Goal: Navigation & Orientation: Find specific page/section

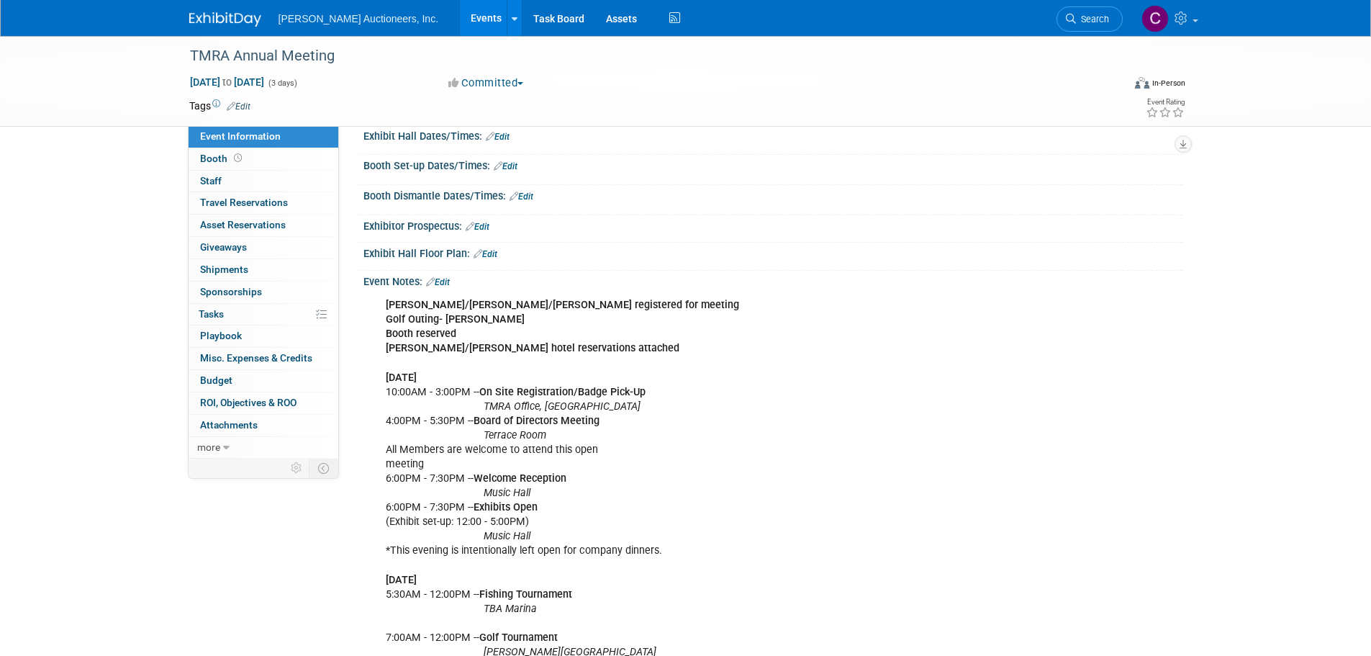
click at [235, 6] on div at bounding box center [233, 13] width 89 height 27
click at [230, 12] on link at bounding box center [233, 12] width 89 height 12
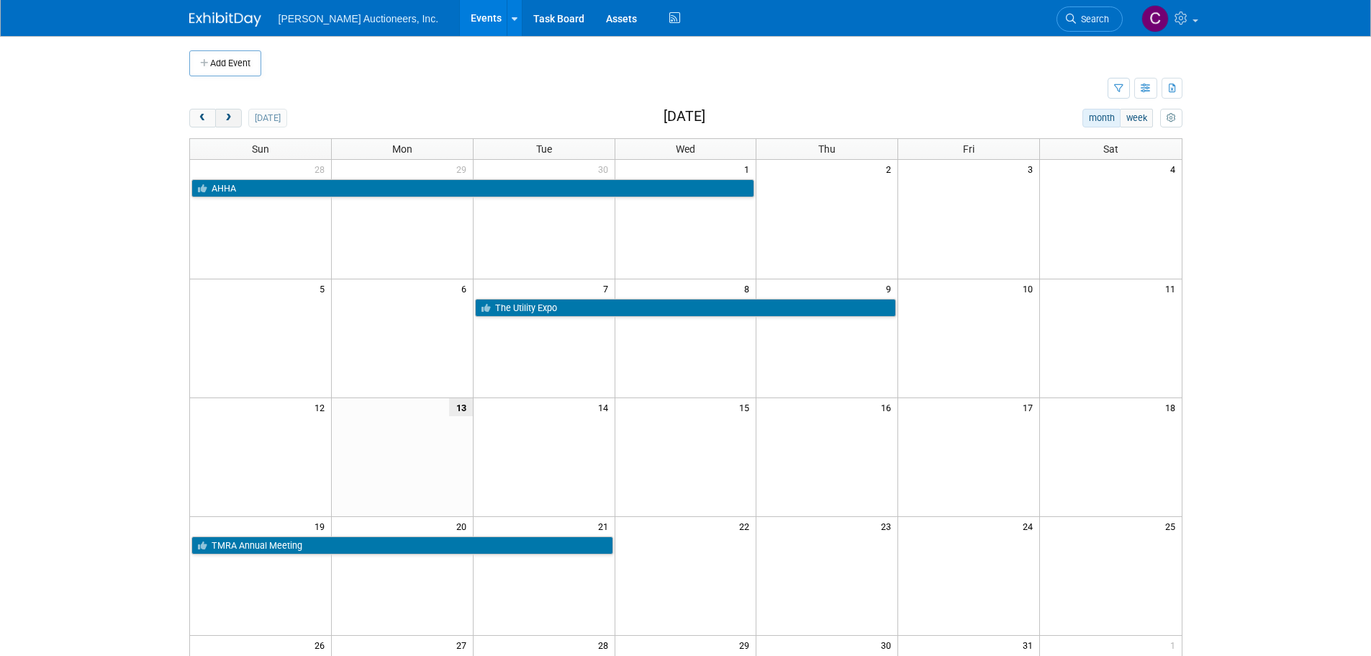
click at [232, 114] on span "next" at bounding box center [228, 118] width 11 height 9
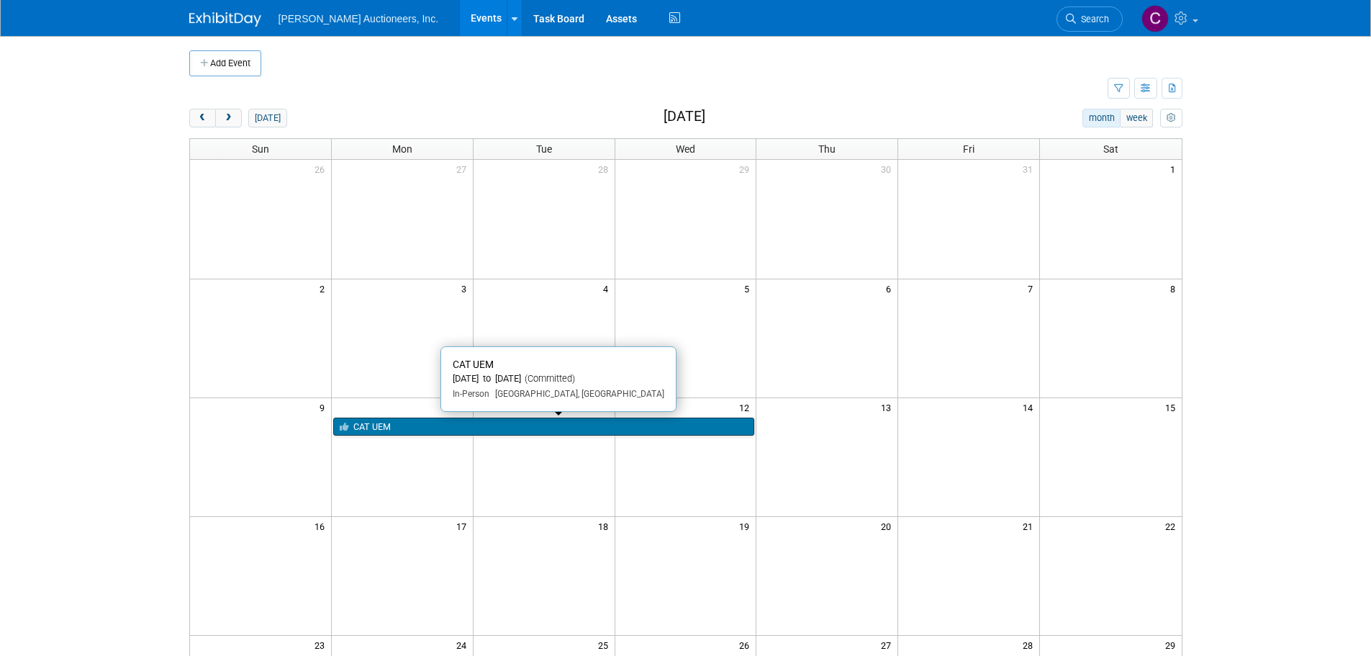
click at [530, 427] on link "CAT UEM" at bounding box center [544, 426] width 422 height 19
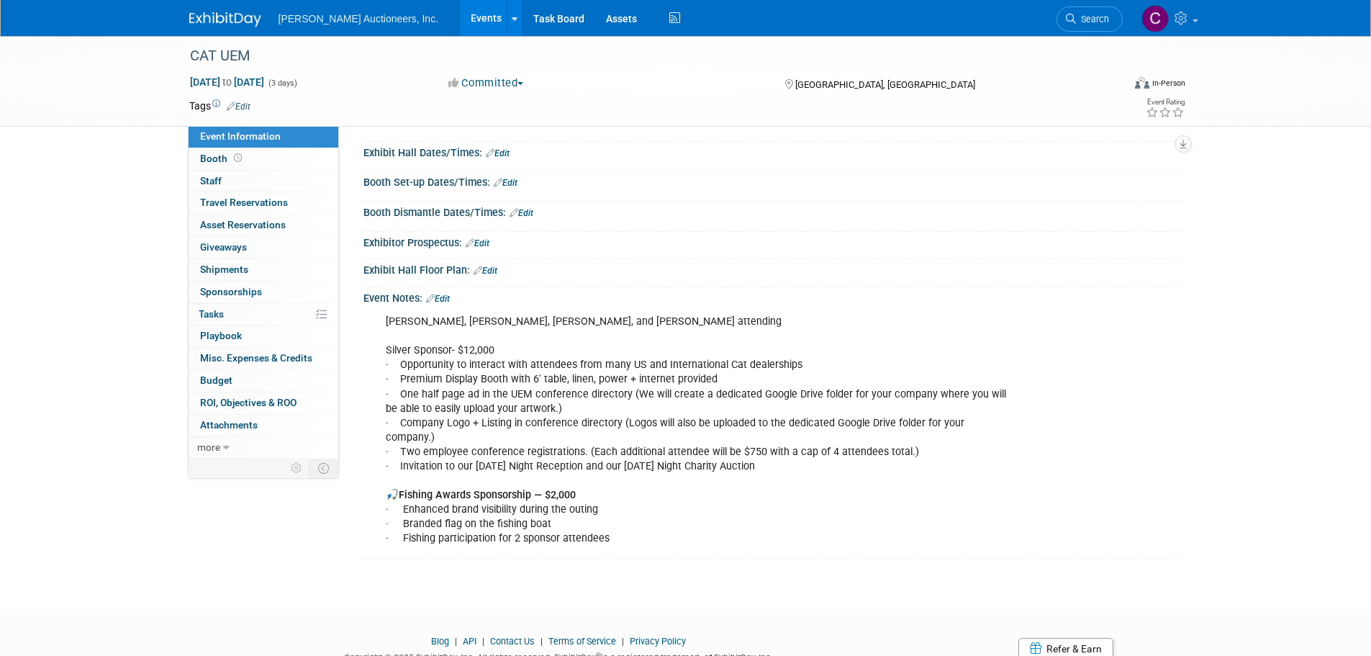
scroll to position [72, 0]
